Goal: Task Accomplishment & Management: Manage account settings

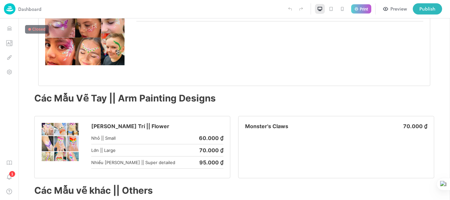
scroll to position [1419, 0]
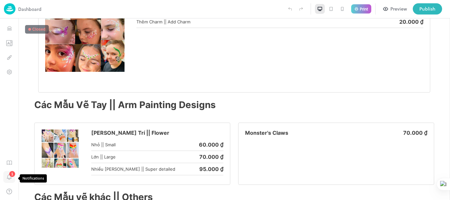
click at [8, 177] on icon "Notifications" at bounding box center [9, 177] width 4 height 4
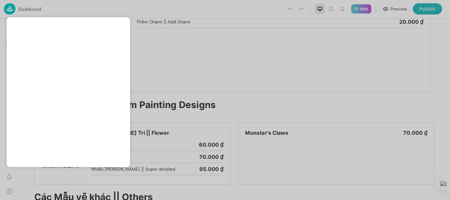
click at [30, 182] on div at bounding box center [225, 100] width 450 height 200
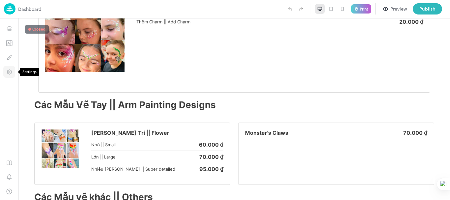
click at [10, 72] on icon "Settings" at bounding box center [10, 72] width 2 height 2
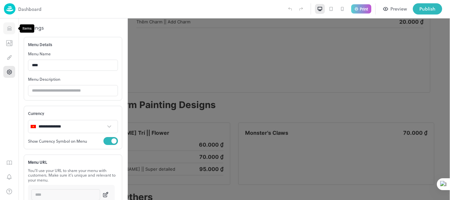
click at [11, 25] on icon "Items" at bounding box center [9, 28] width 6 height 6
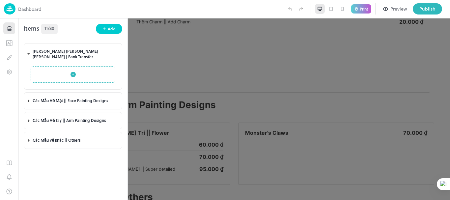
click at [187, 60] on div at bounding box center [225, 100] width 450 height 200
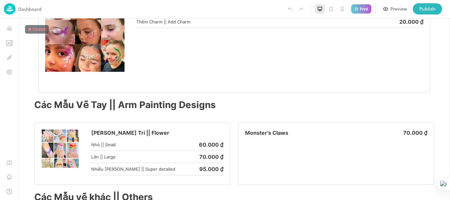
click at [331, 9] on icon at bounding box center [330, 8] width 5 height 5
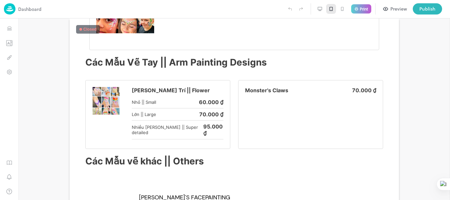
scroll to position [1155, 0]
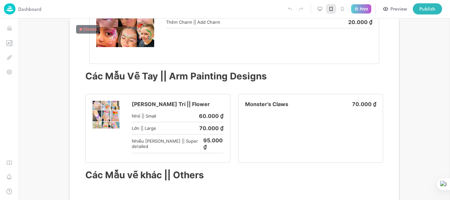
click at [341, 10] on icon at bounding box center [342, 9] width 2 height 4
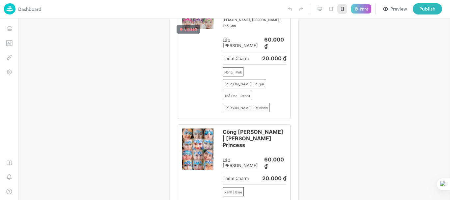
scroll to position [277, 0]
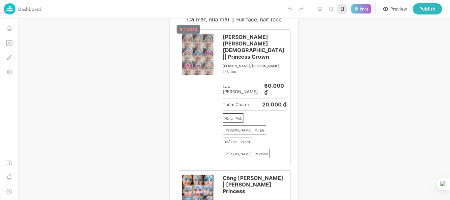
drag, startPoint x: 296, startPoint y: 185, endPoint x: 473, endPoint y: 93, distance: 199.3
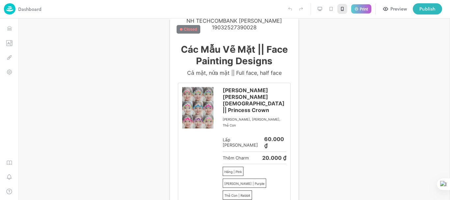
scroll to position [227, 0]
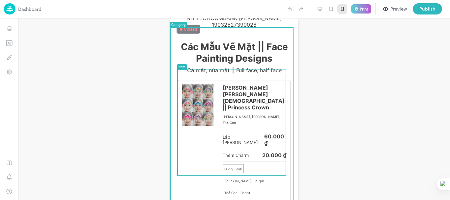
click at [191, 98] on img at bounding box center [197, 104] width 31 height 41
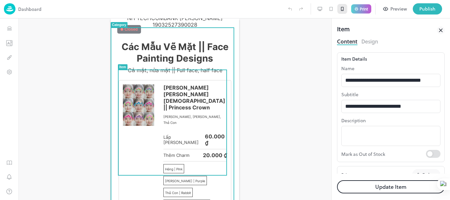
type input "********"
type input "**********"
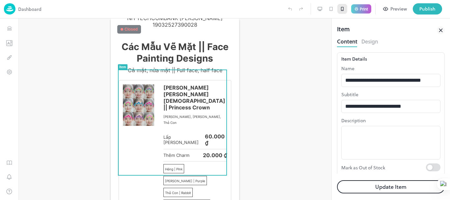
click at [441, 30] on icon at bounding box center [440, 30] width 3 height 3
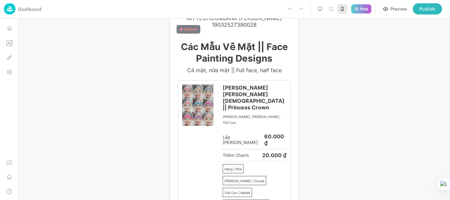
click at [23, 8] on p "Dashboard" at bounding box center [29, 9] width 23 height 7
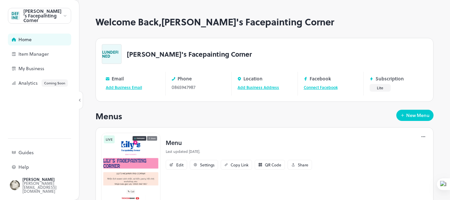
scroll to position [28, 0]
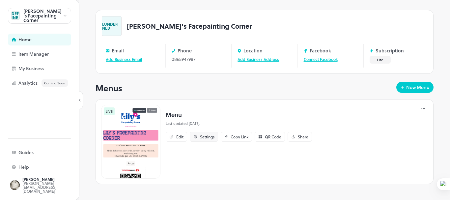
click at [208, 138] on div "Settings" at bounding box center [207, 137] width 14 height 4
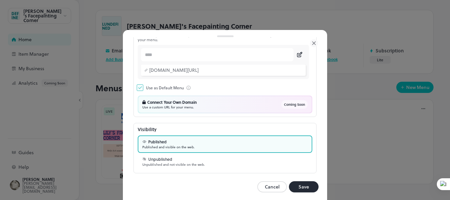
scroll to position [103, 0]
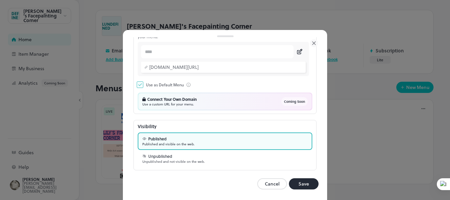
click at [258, 165] on div "Unpublished Unpublished and not visible on the web." at bounding box center [225, 158] width 175 height 17
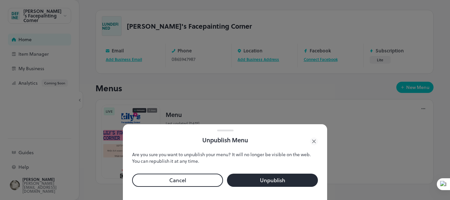
click at [241, 179] on button "Unpublish" at bounding box center [272, 180] width 91 height 13
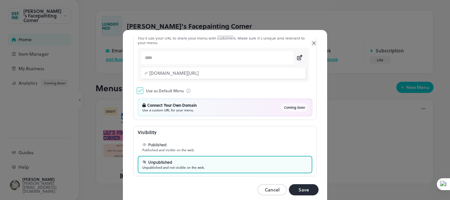
scroll to position [103, 0]
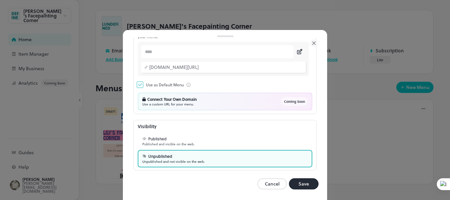
click at [301, 185] on button "Save" at bounding box center [304, 183] width 30 height 11
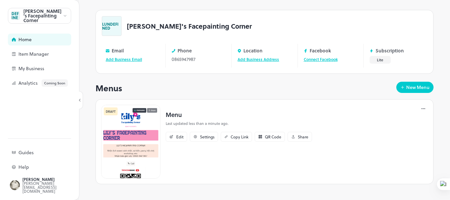
click at [65, 19] on div at bounding box center [65, 16] width 5 height 7
click at [65, 19] on div at bounding box center [225, 100] width 450 height 200
click at [40, 15] on div "[PERSON_NAME]'s Facepainting Corner" at bounding box center [42, 16] width 39 height 14
click at [39, 71] on div at bounding box center [225, 100] width 450 height 200
click at [42, 67] on div "My Business" at bounding box center [51, 68] width 66 height 5
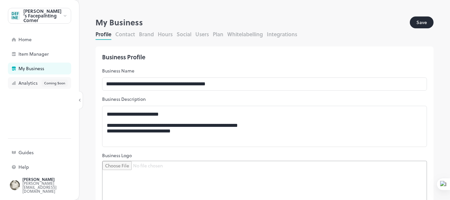
click at [31, 84] on div "Analytics Coming Soon" at bounding box center [51, 82] width 66 height 7
click at [32, 16] on div "[PERSON_NAME]'s Facepainting Corner" at bounding box center [42, 16] width 39 height 14
click at [26, 38] on div at bounding box center [225, 100] width 450 height 200
click at [26, 38] on div "Home" at bounding box center [51, 39] width 66 height 5
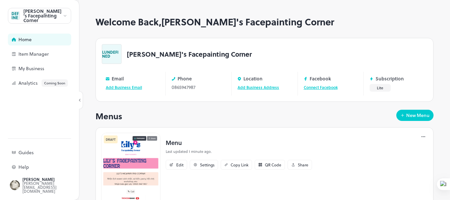
drag, startPoint x: 450, startPoint y: 51, endPoint x: 449, endPoint y: 68, distance: 17.1
click at [449, 68] on html "[PERSON_NAME]'s Facepainting Corner LUNDEFINED Home Item Manager My Business An…" at bounding box center [225, 100] width 450 height 200
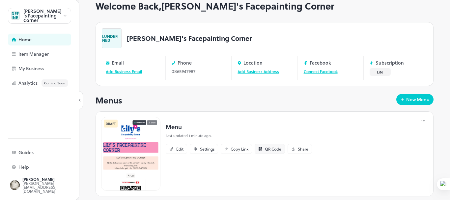
click at [261, 148] on icon at bounding box center [260, 149] width 4 height 4
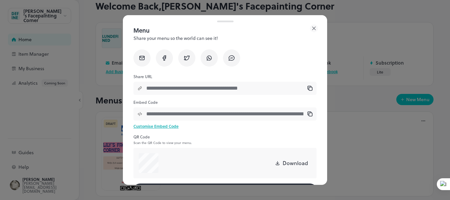
scroll to position [22, 0]
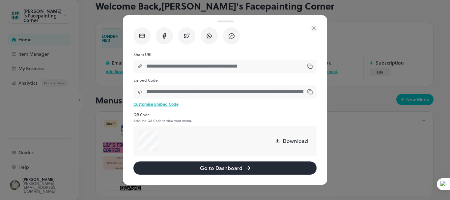
click at [225, 164] on button "Go to Dashboard" at bounding box center [224, 167] width 183 height 13
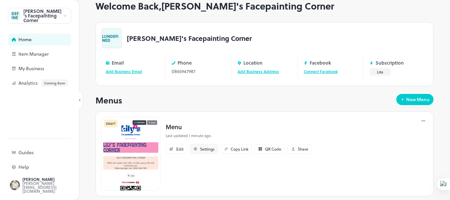
click at [212, 150] on div "Settings" at bounding box center [207, 149] width 14 height 4
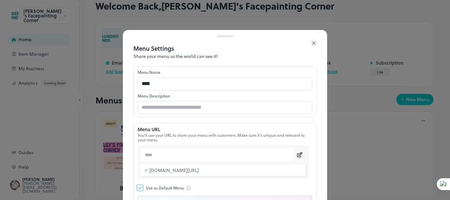
click at [314, 42] on icon at bounding box center [314, 43] width 8 height 8
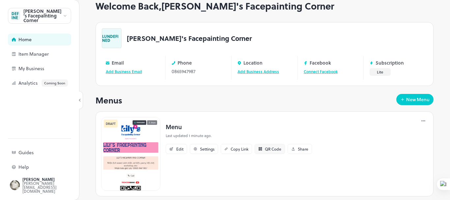
click at [268, 147] on div "QR Code" at bounding box center [273, 149] width 16 height 4
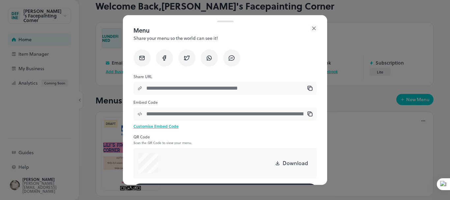
click at [283, 163] on p "Download" at bounding box center [295, 163] width 25 height 8
click at [318, 27] on div "**********" at bounding box center [225, 116] width 204 height 181
click at [313, 28] on icon at bounding box center [314, 28] width 8 height 8
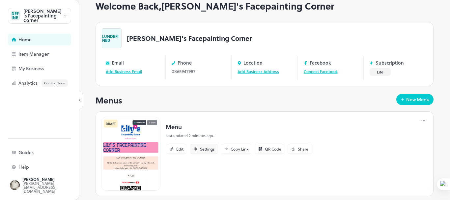
click at [206, 149] on div "Settings" at bounding box center [207, 149] width 14 height 4
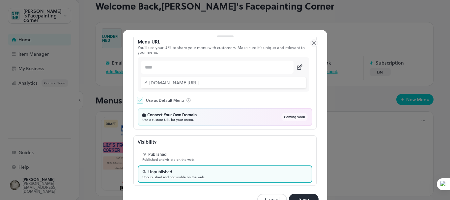
scroll to position [88, 0]
click at [247, 155] on div "Published" at bounding box center [224, 154] width 165 height 6
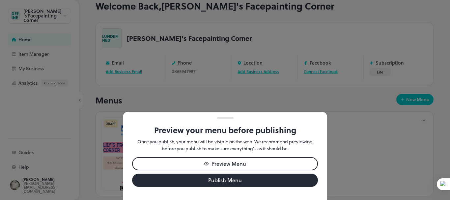
click at [242, 175] on button "Publish Menu" at bounding box center [225, 180] width 186 height 13
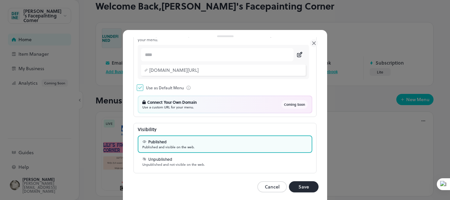
scroll to position [101, 0]
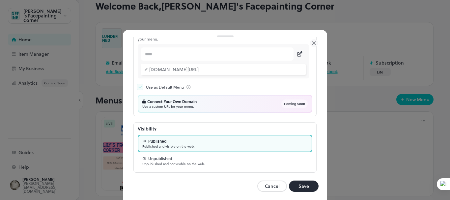
click at [300, 184] on button "Save" at bounding box center [304, 185] width 30 height 11
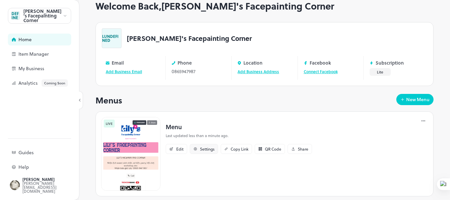
click at [205, 148] on div "Settings" at bounding box center [207, 149] width 14 height 4
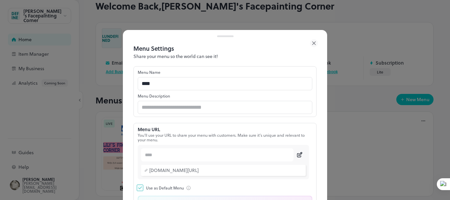
click at [315, 44] on icon at bounding box center [313, 42] width 3 height 3
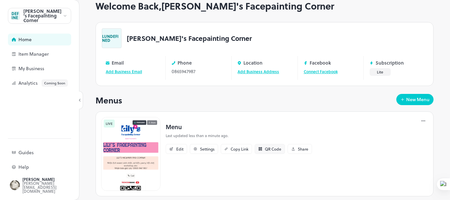
click at [268, 150] on div "QR Code" at bounding box center [273, 149] width 16 height 4
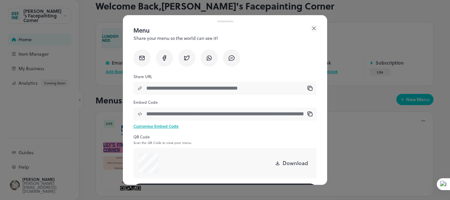
click at [275, 166] on div at bounding box center [277, 163] width 5 height 8
click at [377, 24] on div at bounding box center [225, 100] width 450 height 200
